Goal: Information Seeking & Learning: Check status

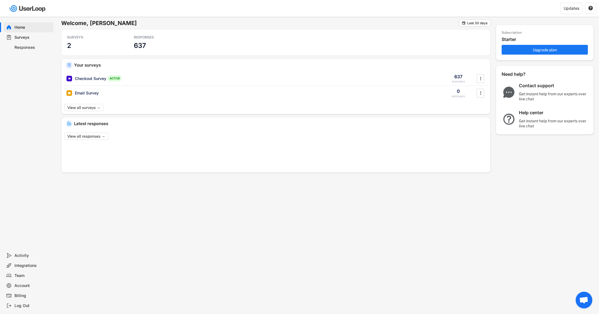
click at [22, 47] on div "Responses" at bounding box center [32, 47] width 37 height 5
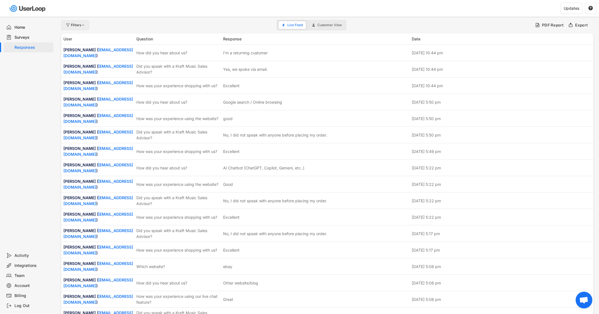
click at [75, 26] on div "Filters" at bounding box center [78, 24] width 14 height 3
select select
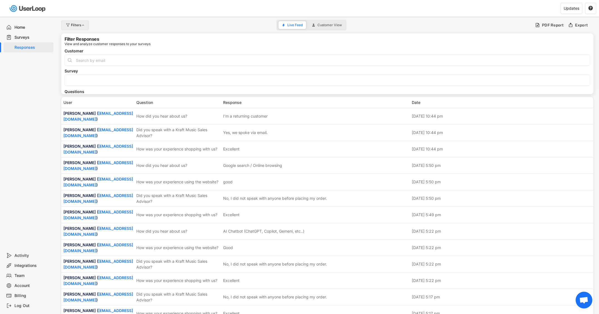
select select
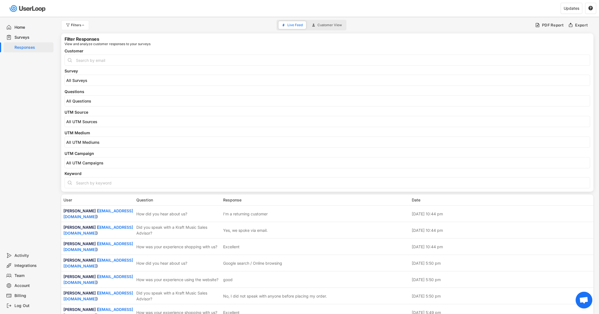
click at [86, 102] on input "search" at bounding box center [328, 101] width 525 height 5
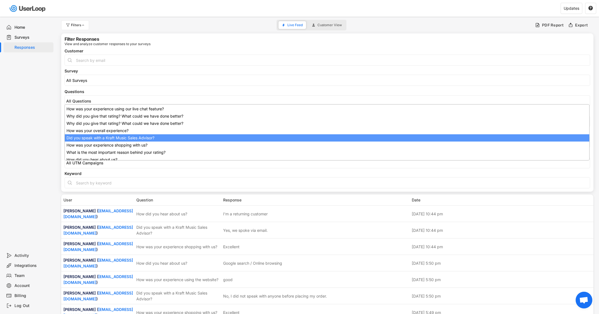
scroll to position [45, 0]
select select "1348695171700984260__LOOKUP__1707938263278x883333223412138000"
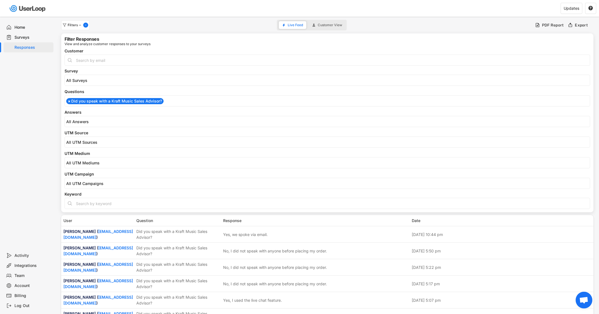
click at [98, 121] on input "search" at bounding box center [328, 121] width 525 height 5
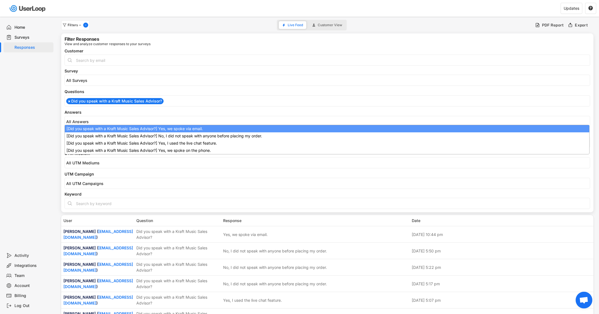
select select "1348695171700984260__LOOKUP__1709221089208x595556361812574200"
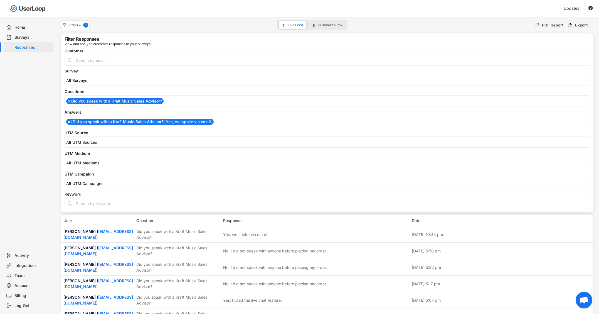
scroll to position [0, 0]
click at [102, 122] on li "× [Did you speak with a Kraft Music Sales Advisor?] Yes, we spoke via email." at bounding box center [139, 122] width 147 height 6
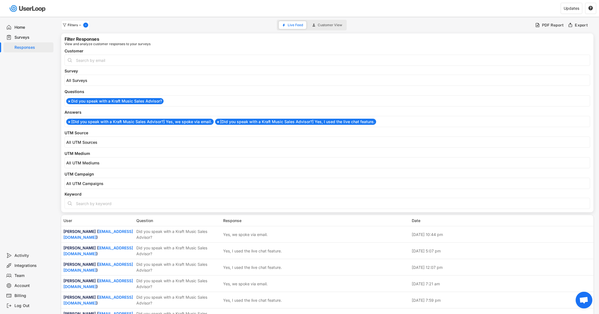
click at [100, 122] on li "× [Did you speak with a Kraft Music Sales Advisor?] Yes, we spoke via email." at bounding box center [139, 122] width 147 height 6
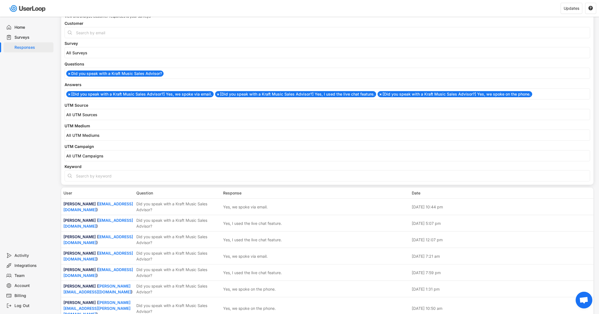
scroll to position [29, 0]
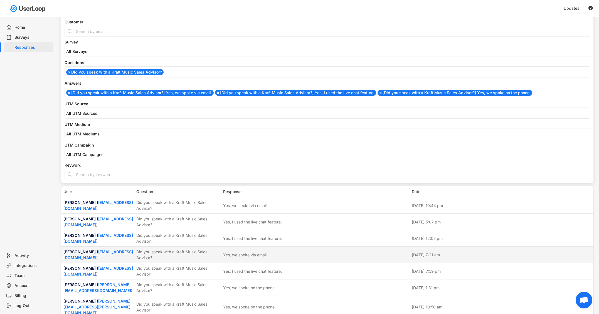
click at [243, 253] on div "Yes, we spoke via email." at bounding box center [245, 255] width 45 height 6
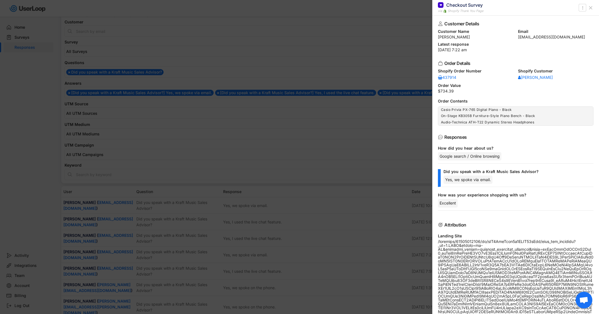
click at [243, 253] on div at bounding box center [299, 157] width 599 height 314
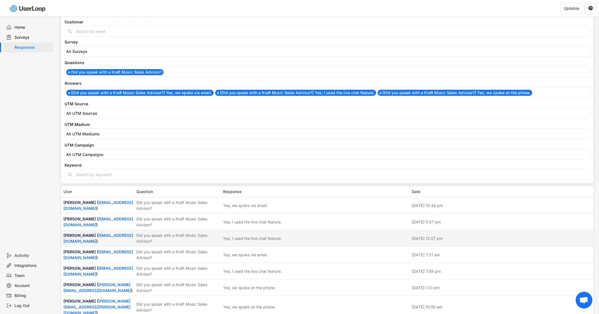
click at [241, 233] on div "[PERSON_NAME] ( [EMAIL_ADDRESS][DOMAIN_NAME] ) Did you speak with a Kraft Music…" at bounding box center [327, 238] width 532 height 16
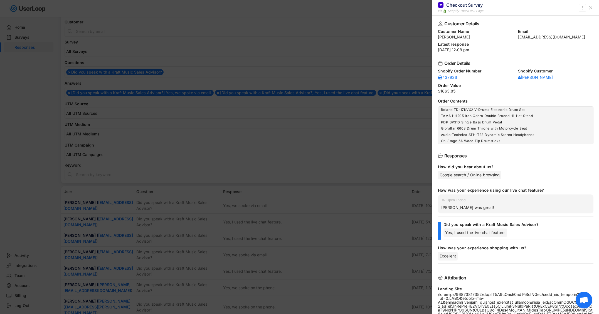
click at [241, 235] on div at bounding box center [299, 157] width 599 height 314
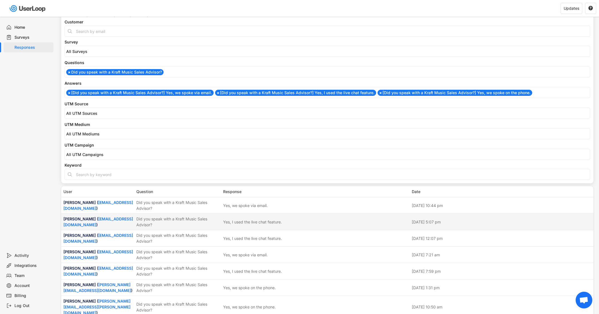
click at [240, 223] on div "Yes, I used the live chat feature." at bounding box center [252, 222] width 59 height 6
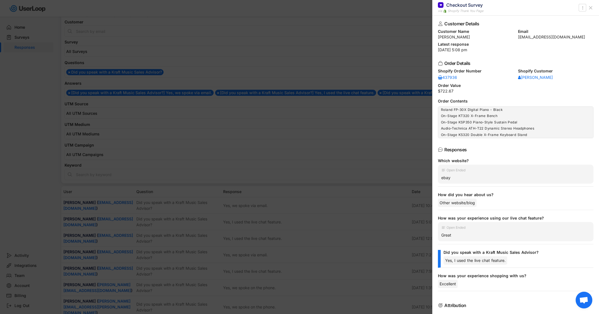
click at [240, 223] on div at bounding box center [299, 157] width 599 height 314
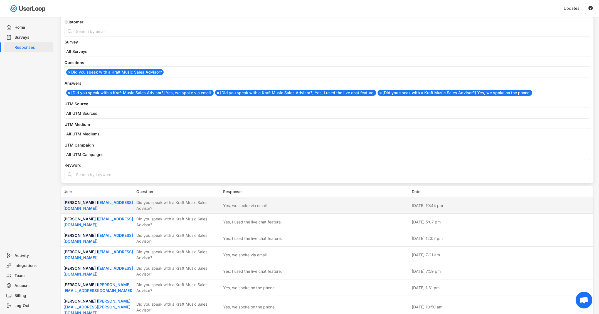
click at [240, 209] on div "[PERSON_NAME] ( [EMAIL_ADDRESS][DOMAIN_NAME] ) Did you speak with a Kraft Music…" at bounding box center [327, 205] width 532 height 16
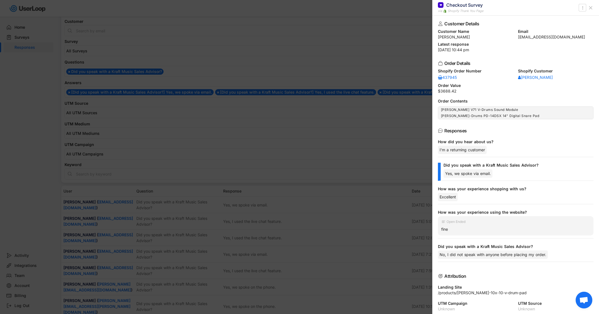
click at [240, 209] on div at bounding box center [299, 157] width 599 height 314
